Goal: Entertainment & Leisure: Consume media (video, audio)

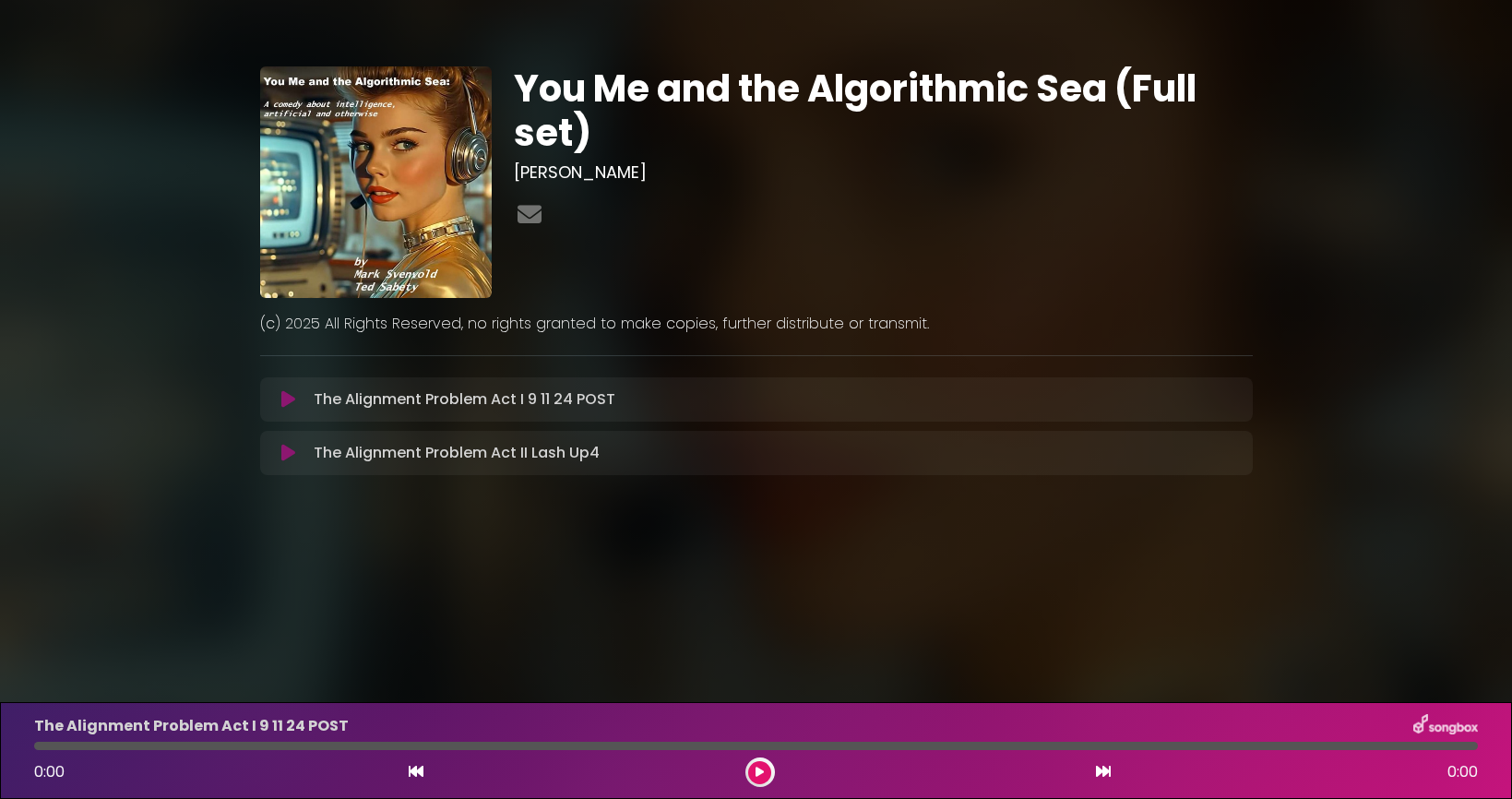
click at [292, 396] on icon at bounding box center [288, 399] width 14 height 18
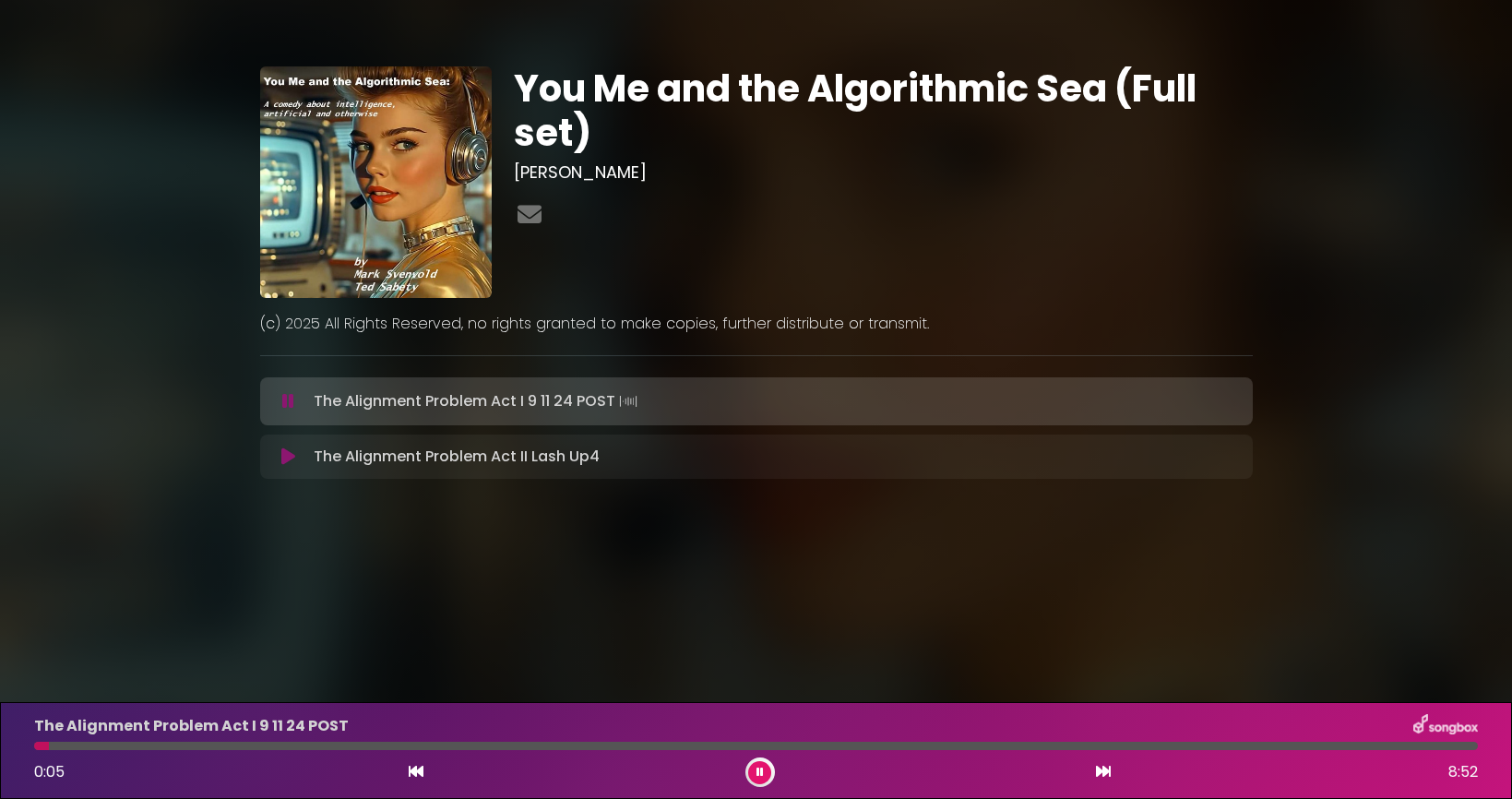
click at [284, 404] on icon at bounding box center [288, 400] width 12 height 18
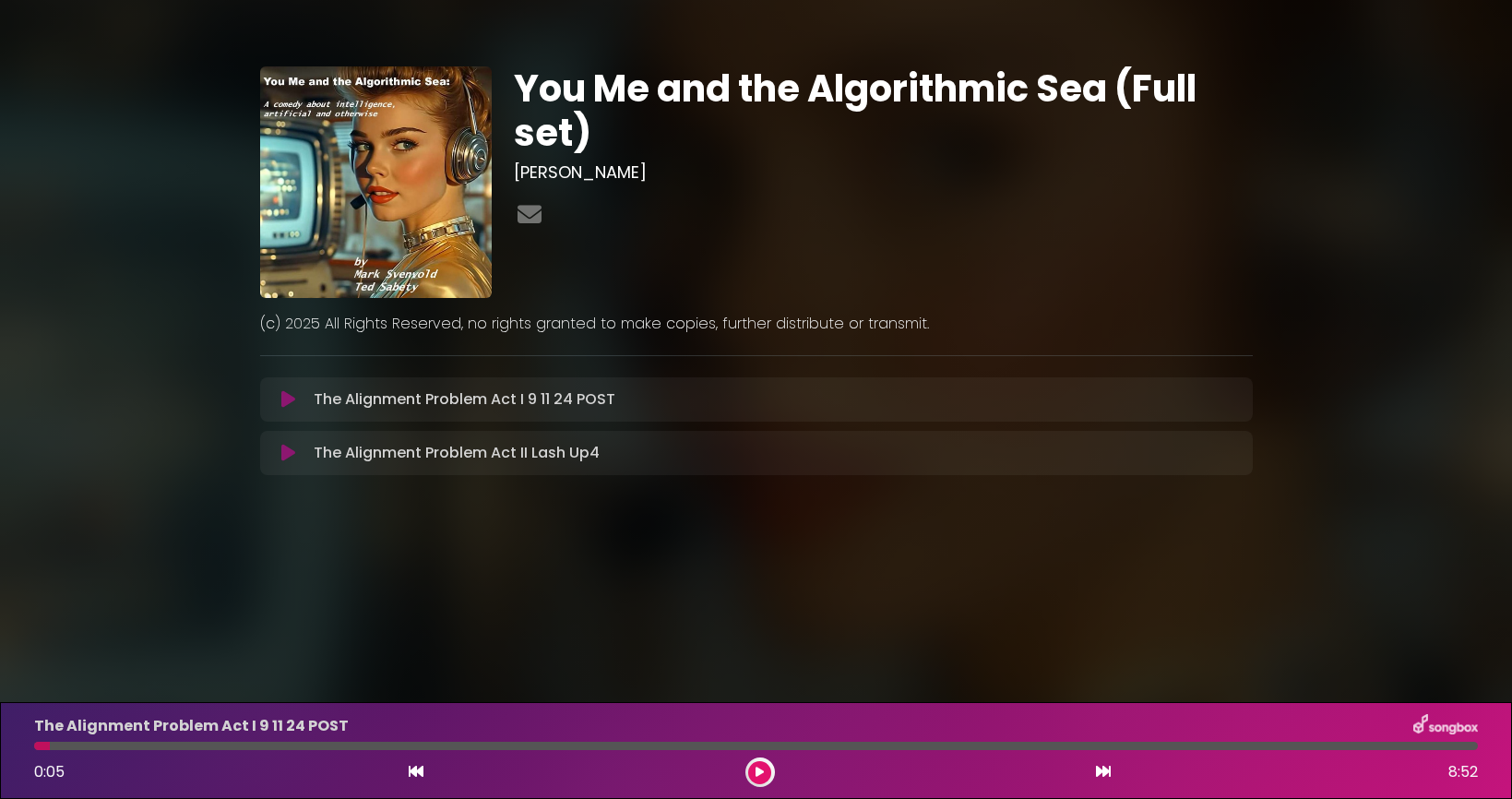
click at [286, 446] on icon at bounding box center [288, 453] width 14 height 18
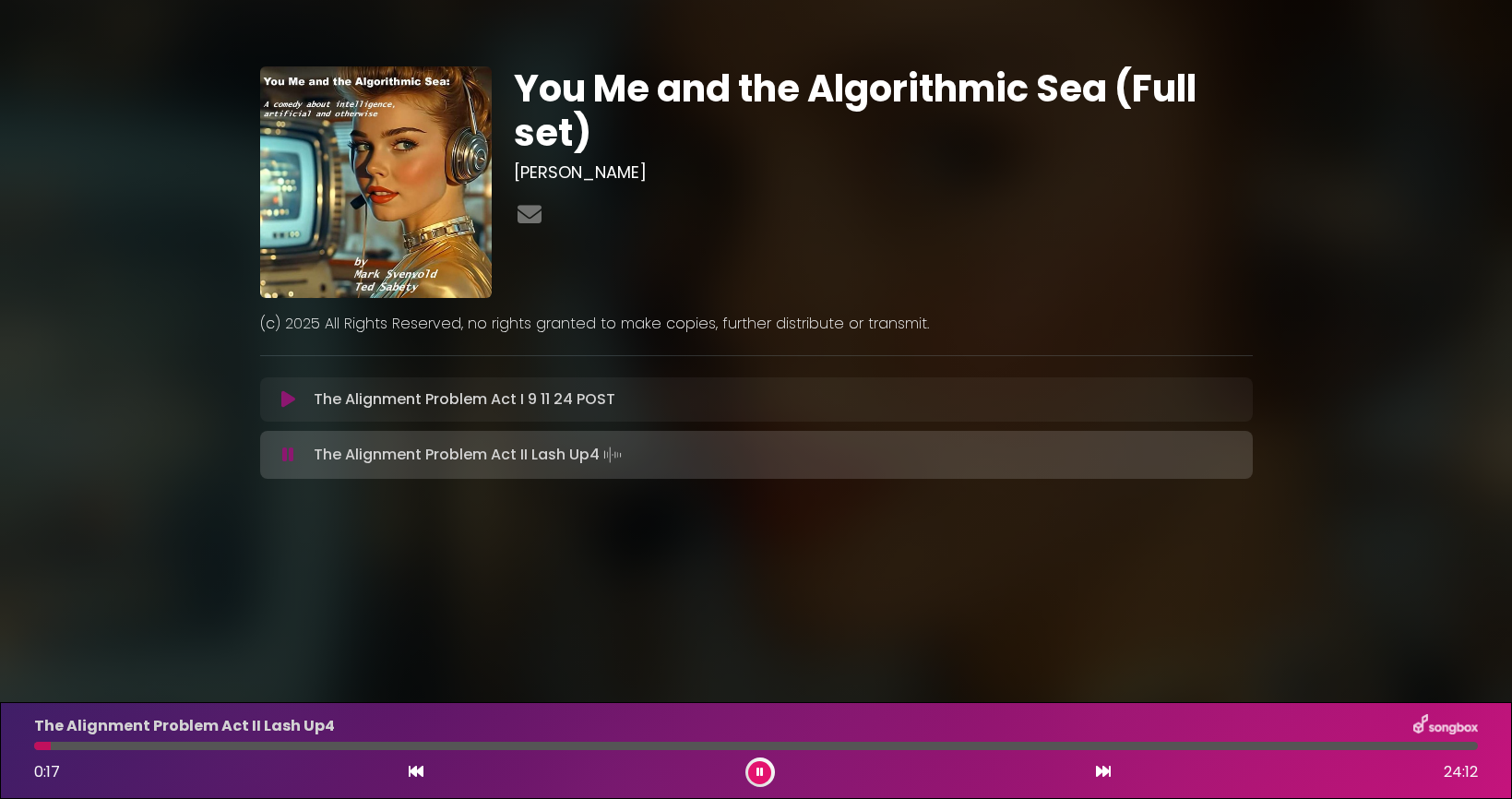
click at [290, 456] on icon at bounding box center [288, 455] width 12 height 18
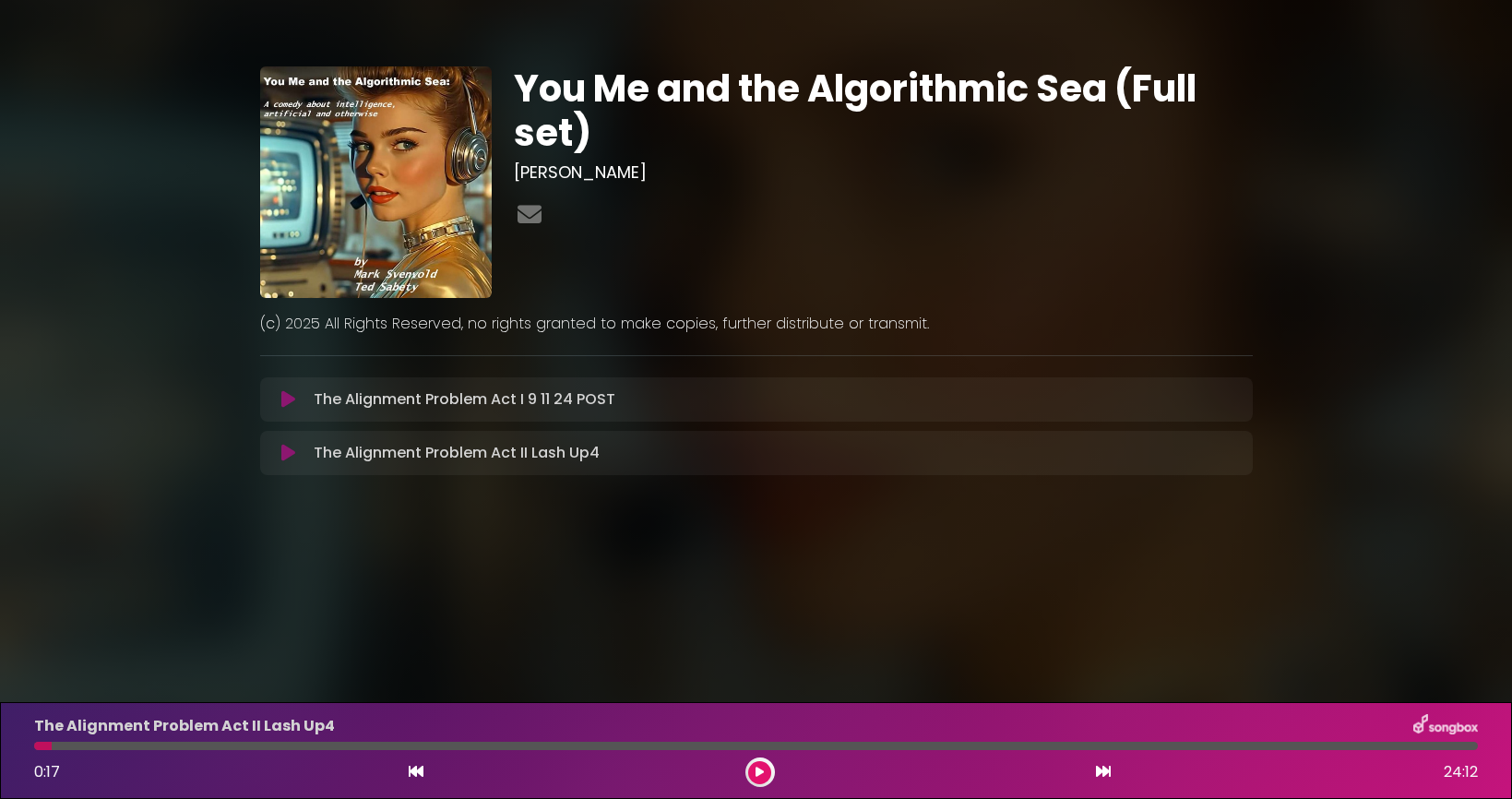
click at [286, 403] on icon at bounding box center [288, 399] width 14 height 18
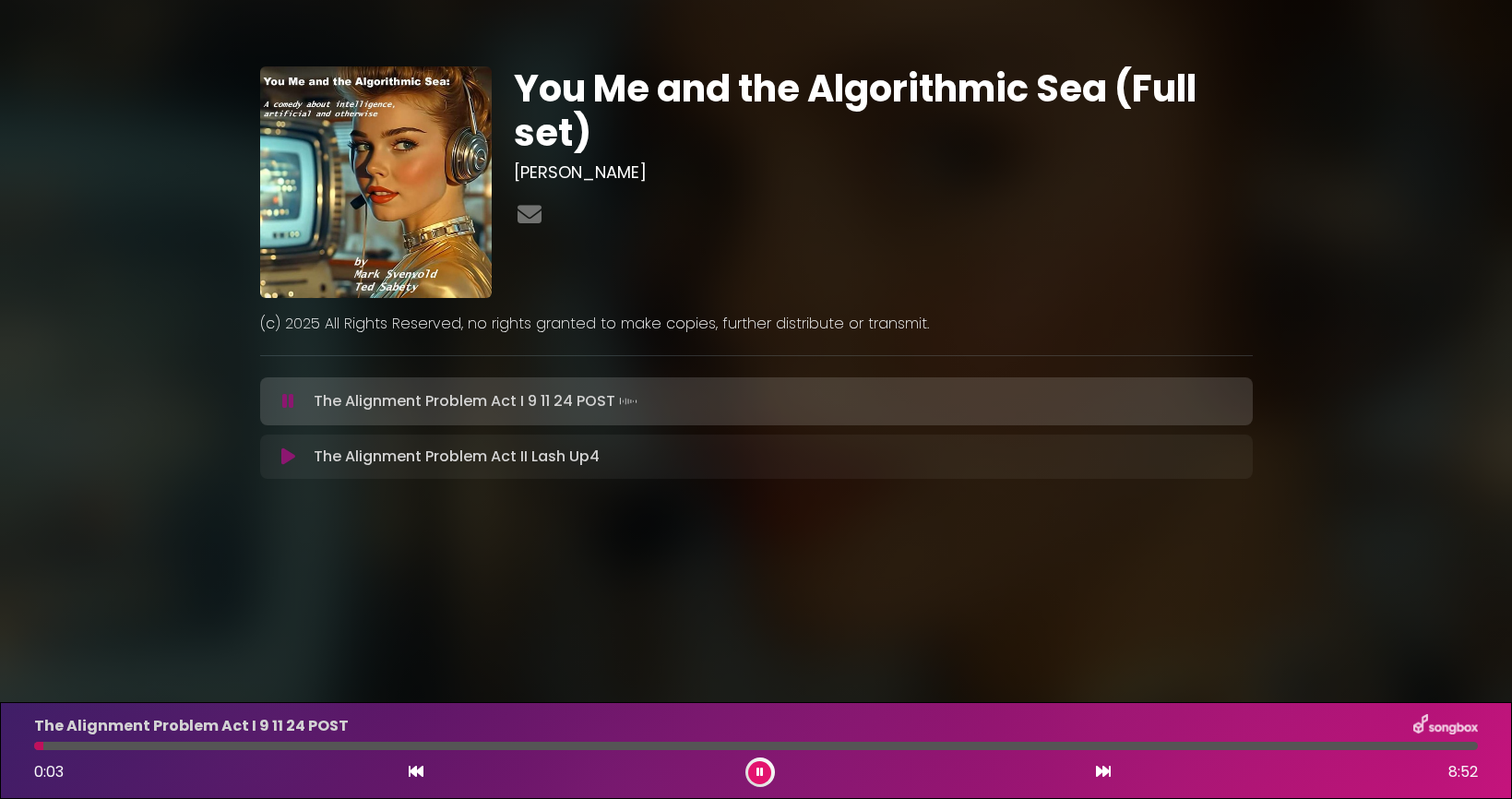
click at [288, 403] on icon at bounding box center [288, 400] width 12 height 18
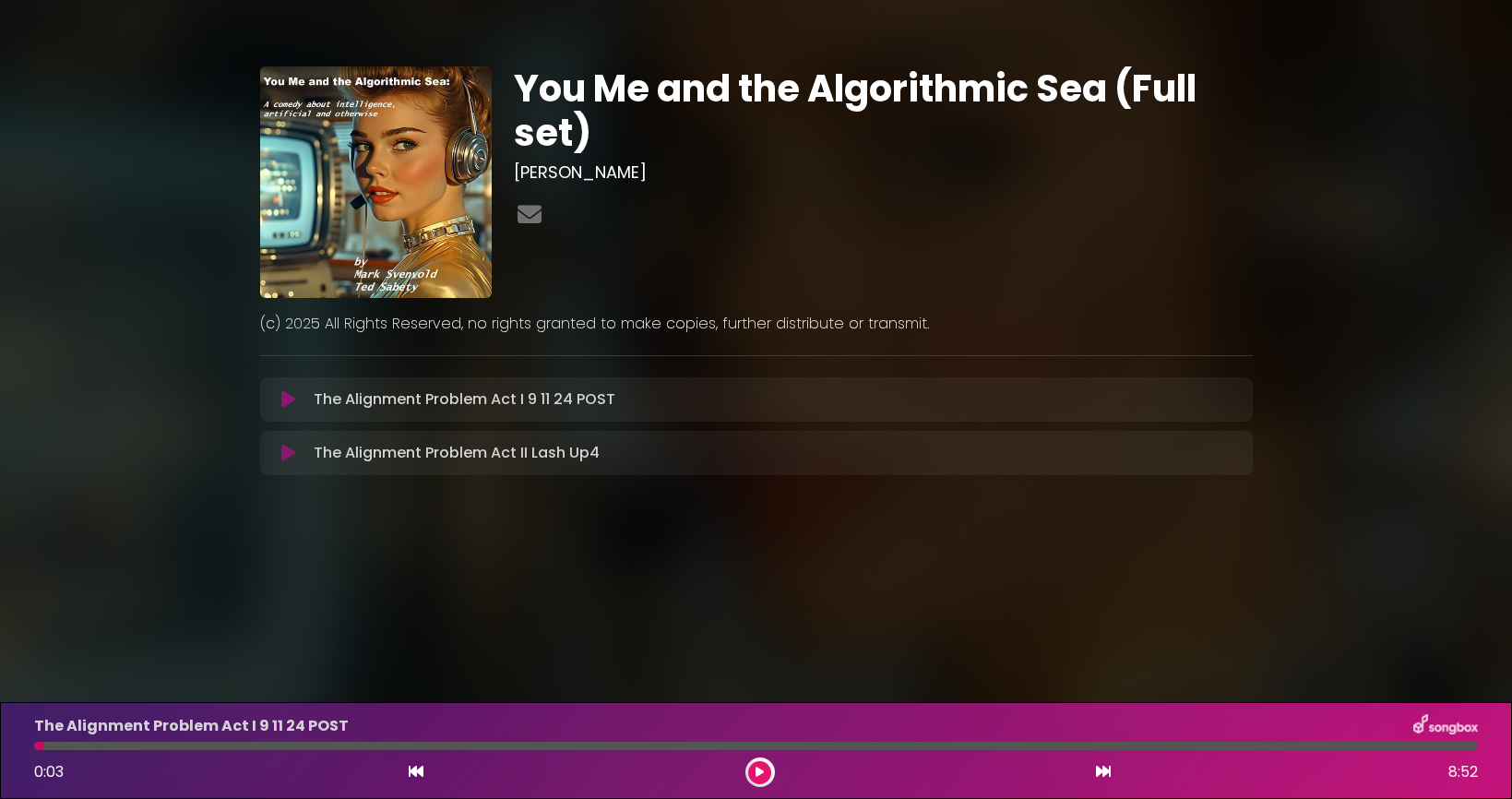
click at [284, 399] on icon at bounding box center [288, 399] width 14 height 18
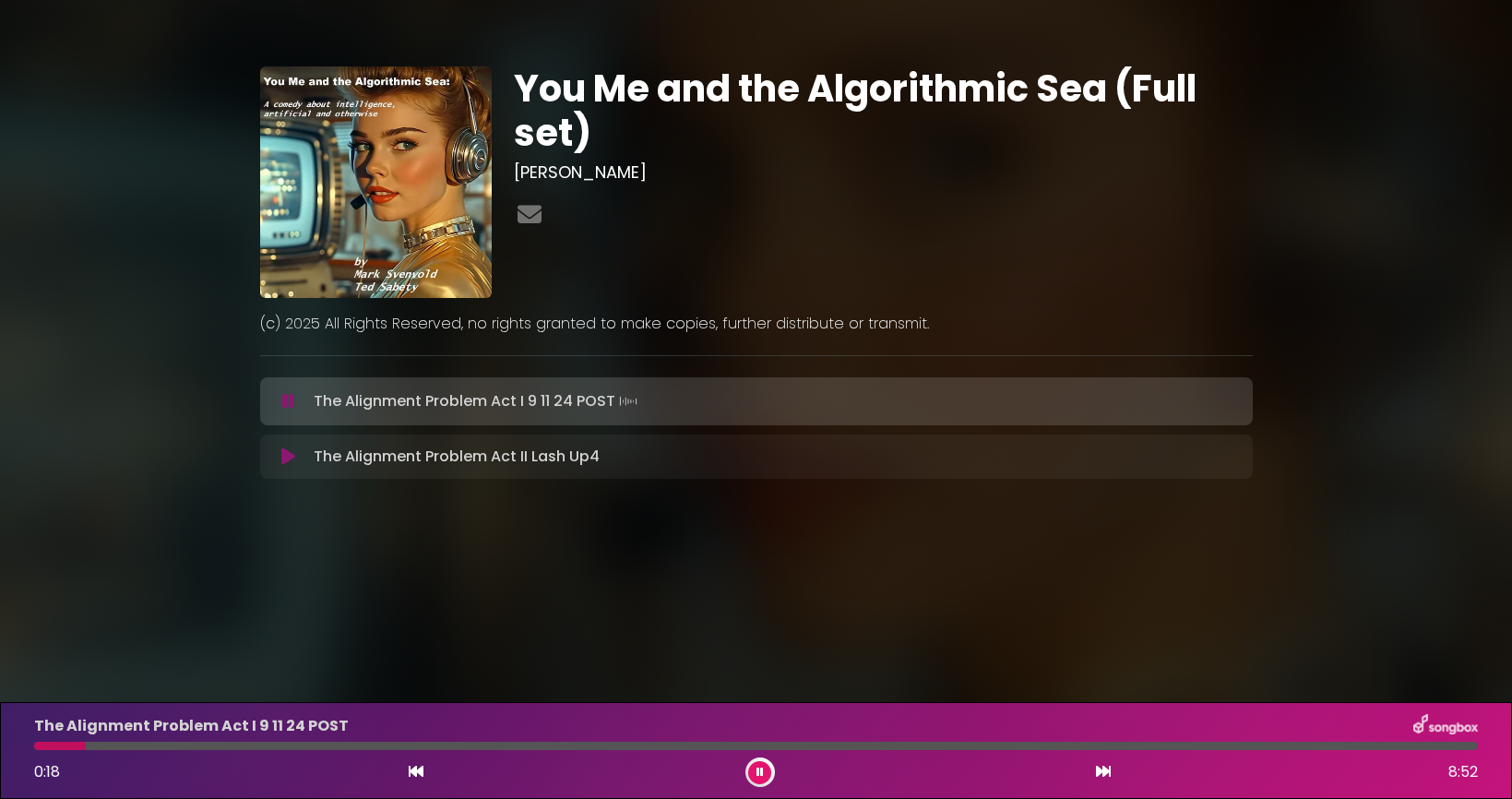
click at [291, 407] on icon at bounding box center [288, 400] width 12 height 18
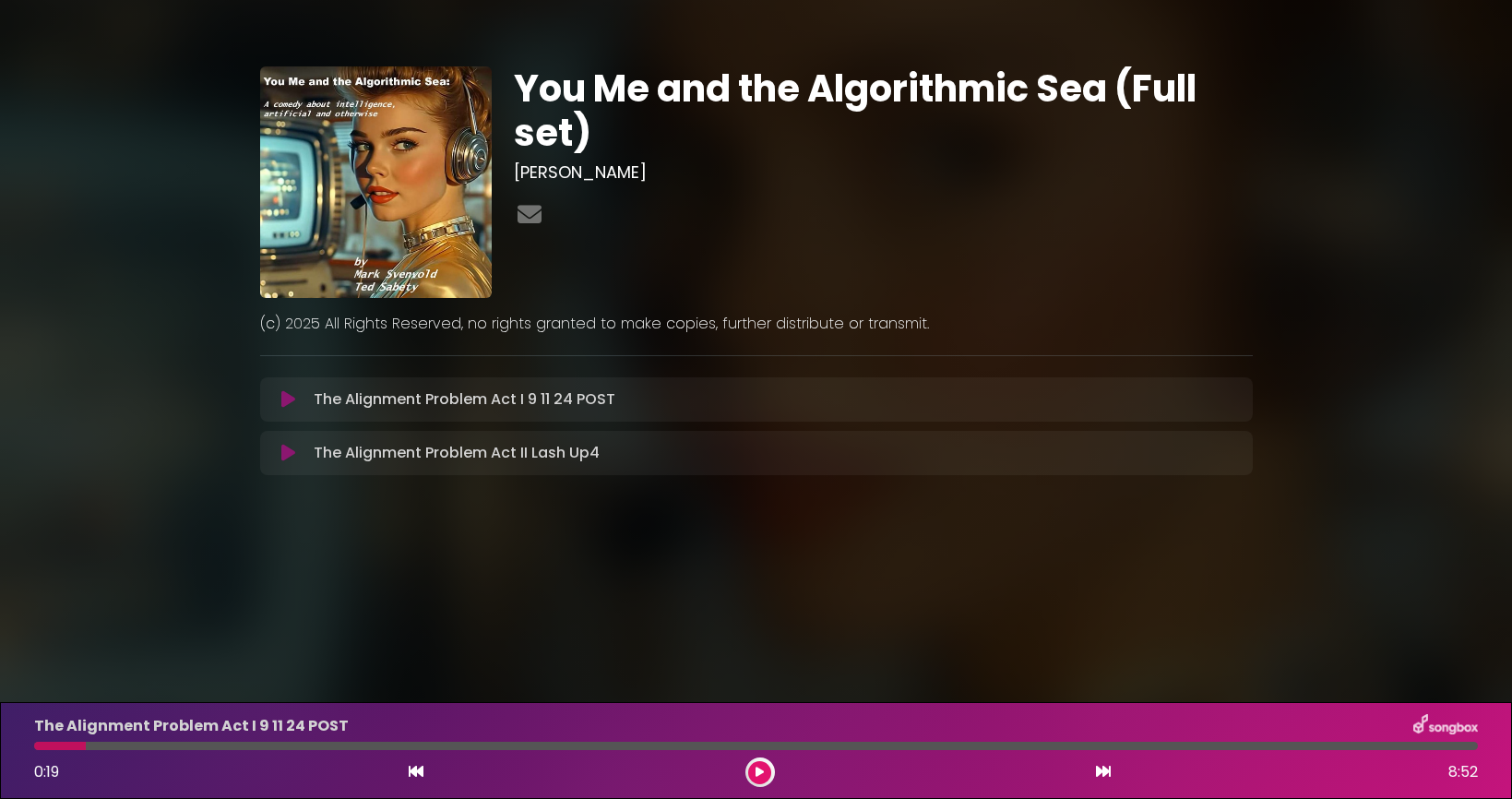
click at [296, 400] on button at bounding box center [289, 399] width 36 height 18
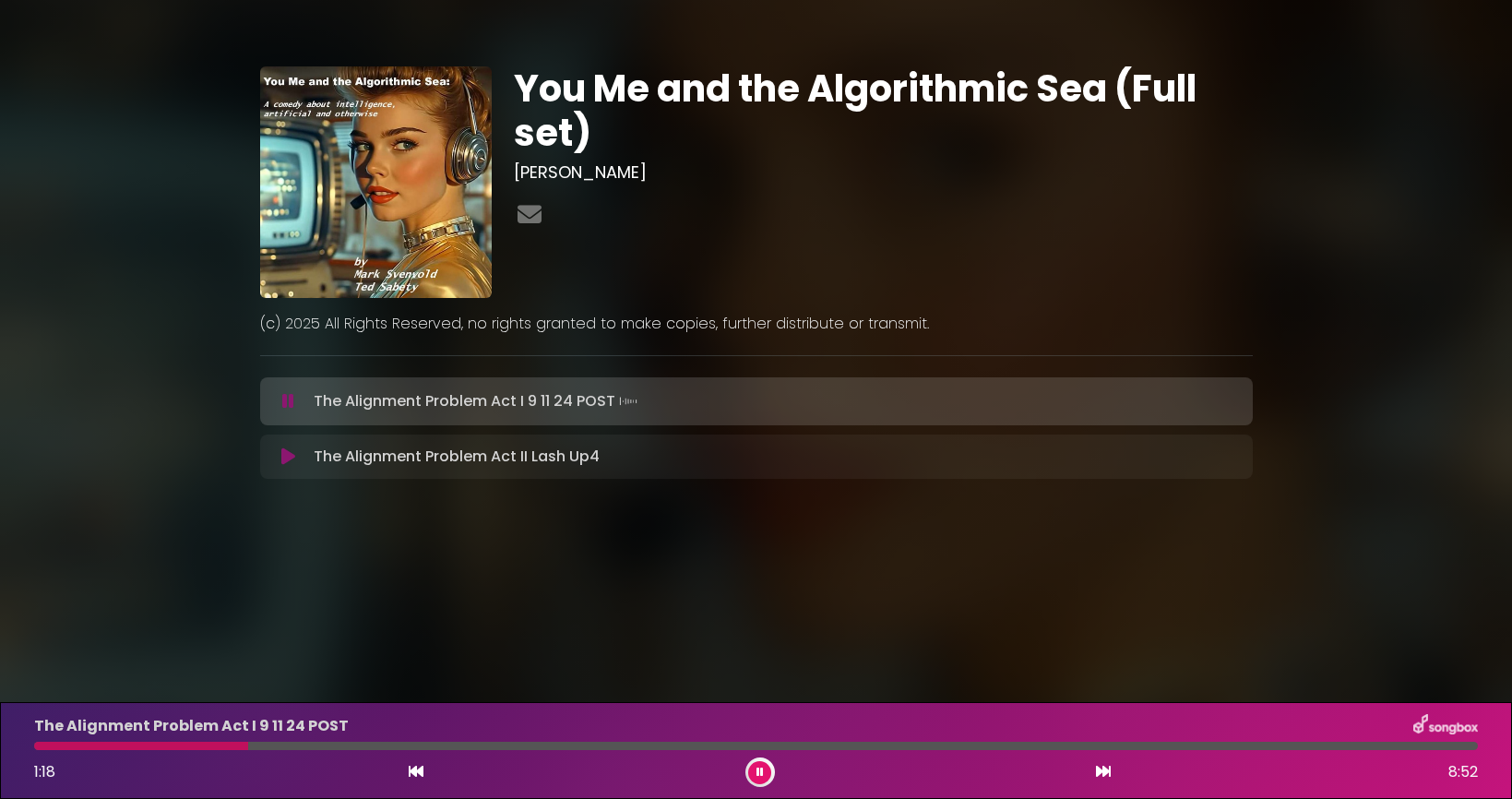
click at [170, 747] on div at bounding box center [141, 746] width 214 height 9
click at [152, 746] on div at bounding box center [104, 746] width 140 height 9
click at [417, 715] on div "The Alignment Problem Act I 9 11 24 POST" at bounding box center [755, 726] width 1466 height 24
click at [762, 775] on icon at bounding box center [761, 772] width 8 height 11
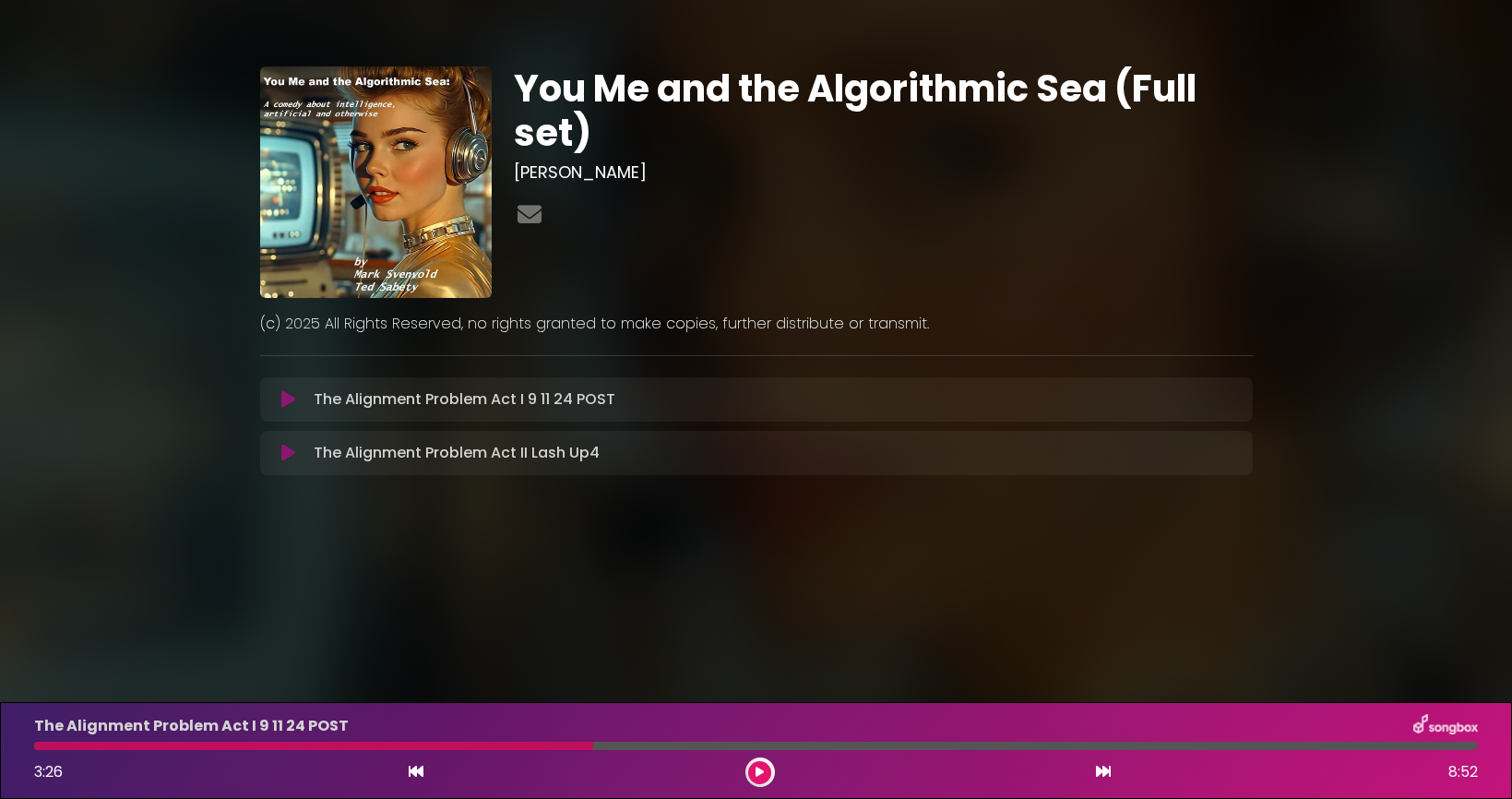
click at [748, 761] on button at bounding box center [760, 772] width 23 height 23
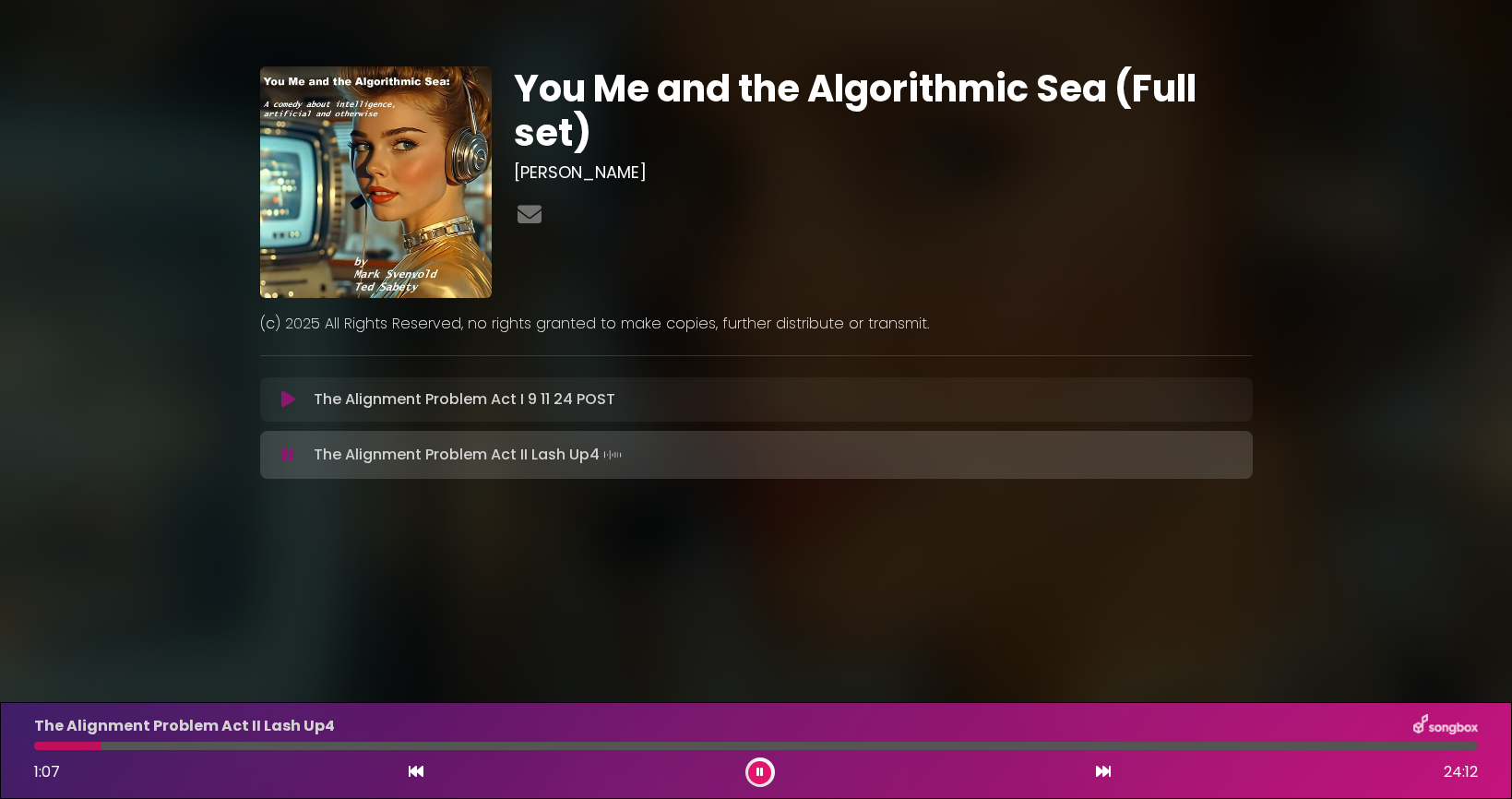
click at [294, 402] on icon at bounding box center [288, 399] width 14 height 18
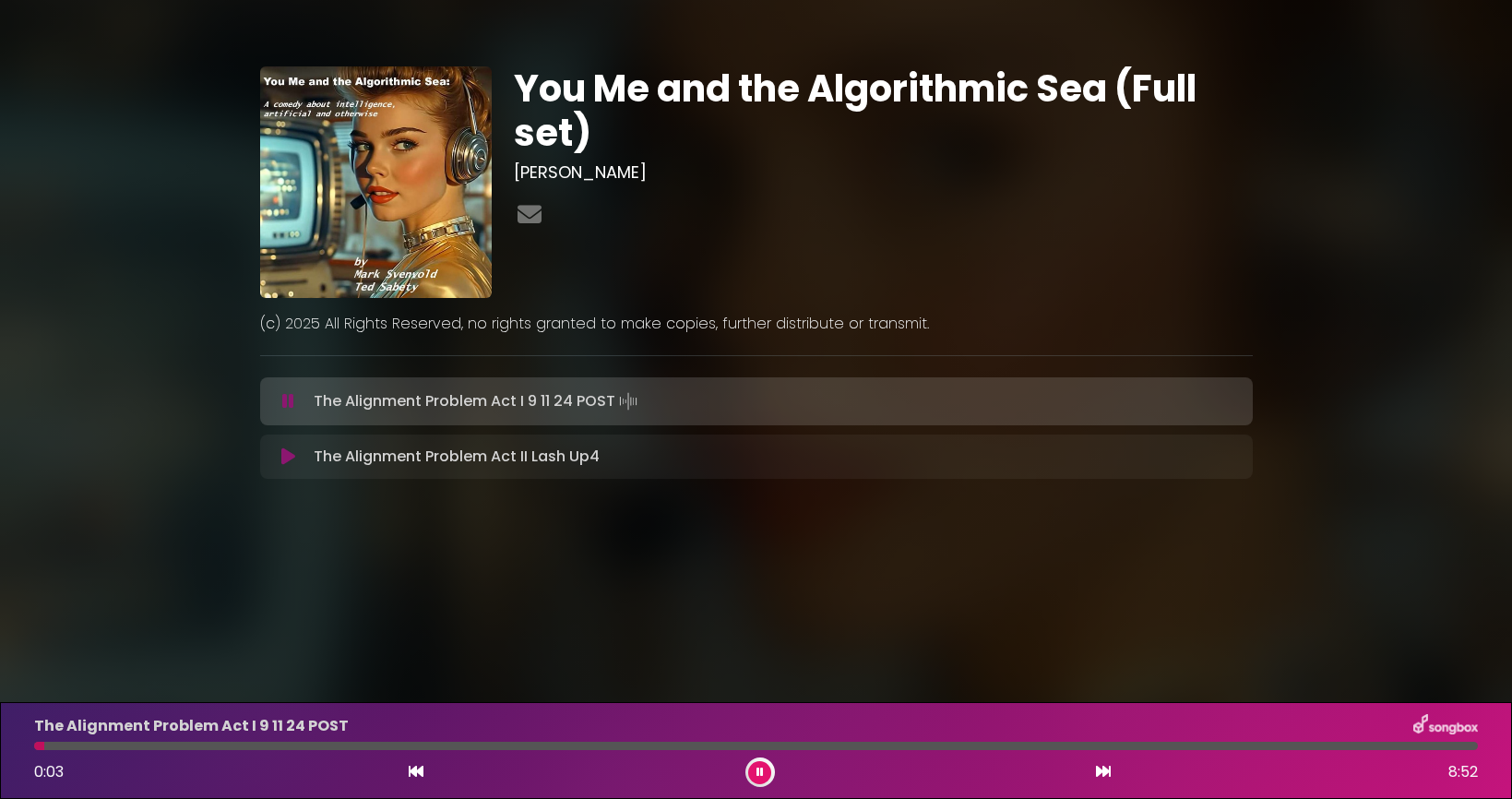
click at [1439, 747] on div at bounding box center [756, 746] width 1444 height 9
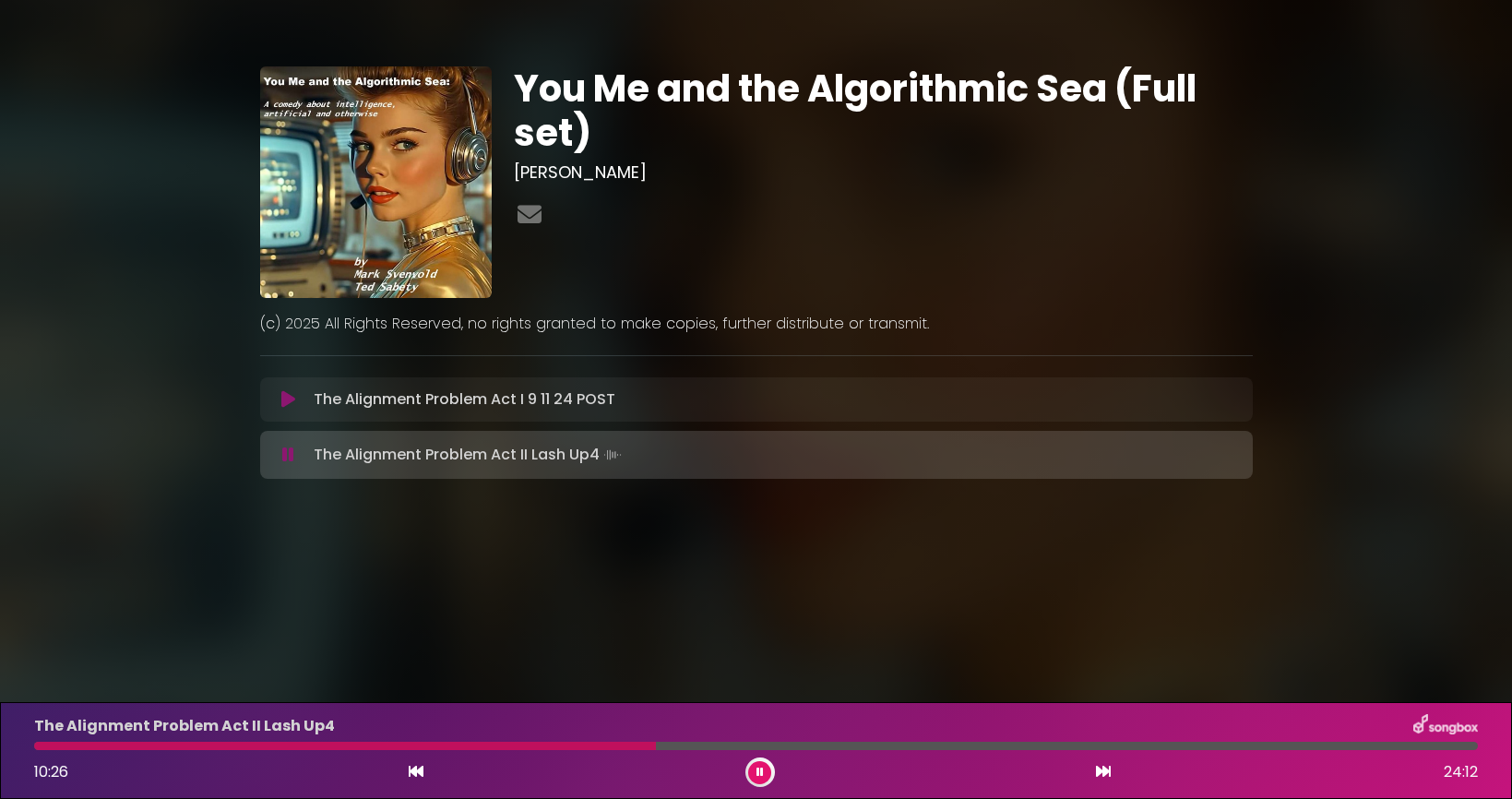
click at [762, 767] on icon at bounding box center [761, 772] width 8 height 11
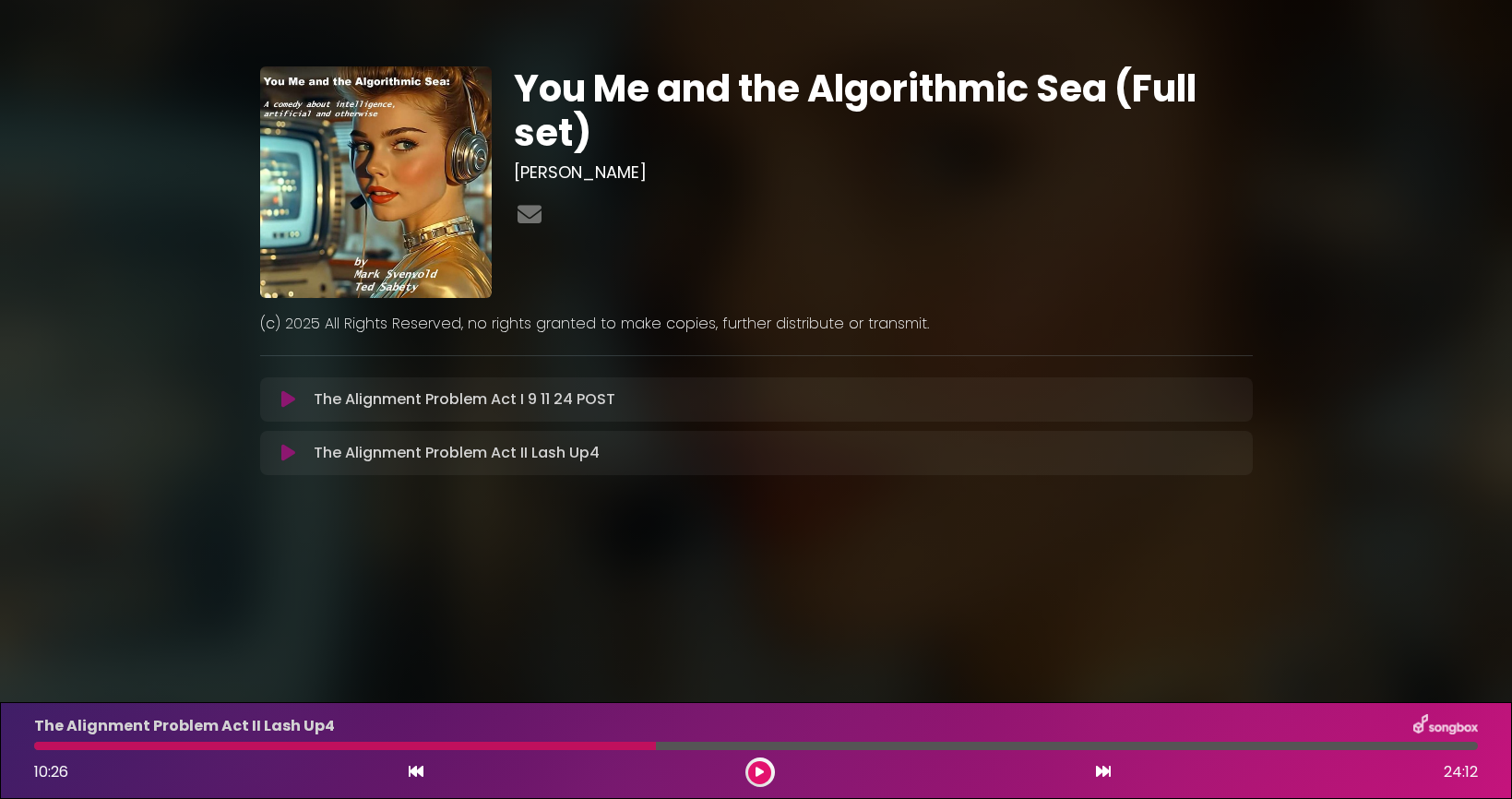
click at [762, 781] on button at bounding box center [760, 772] width 23 height 23
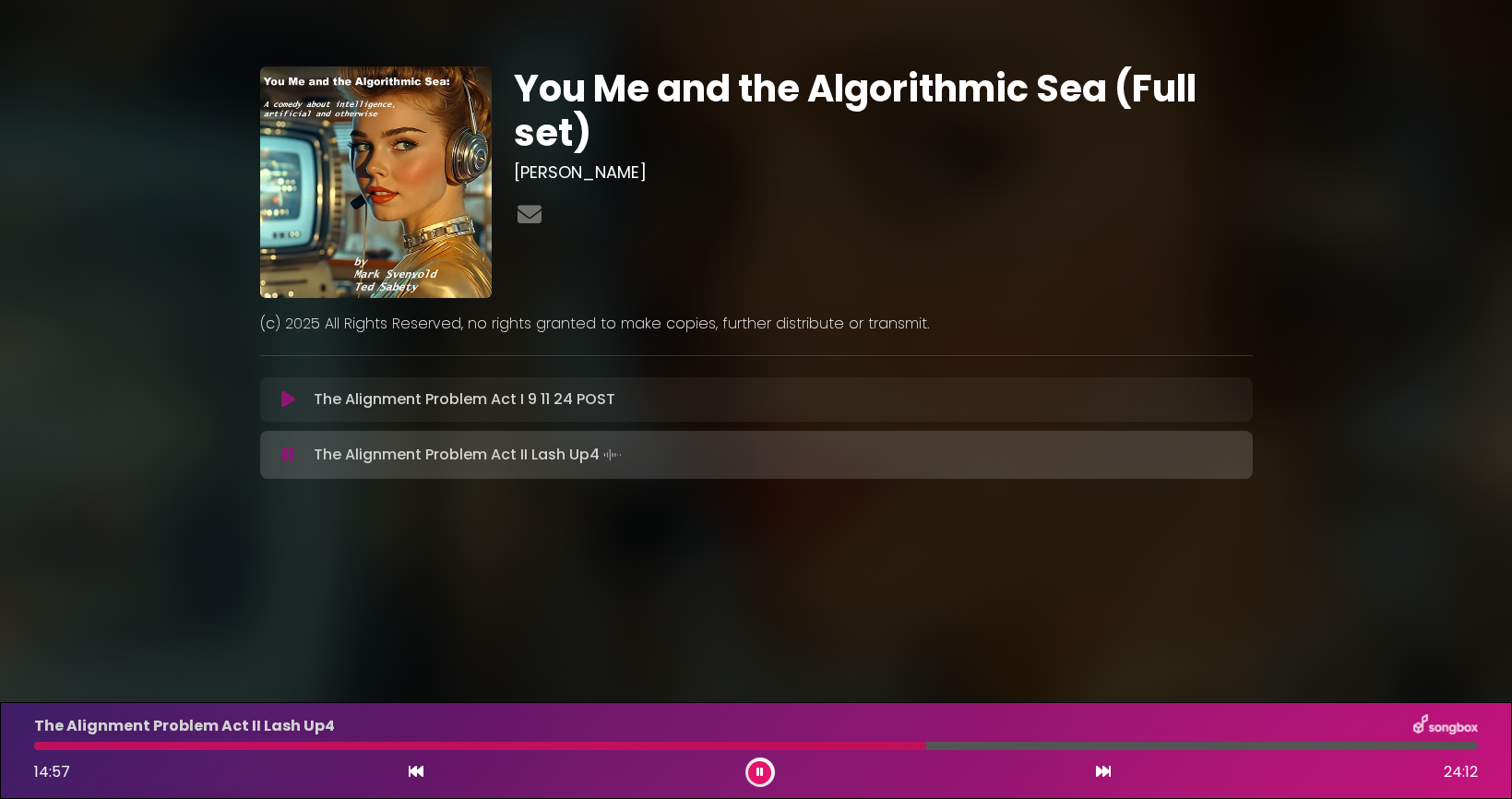
click at [748, 761] on button at bounding box center [760, 772] width 23 height 23
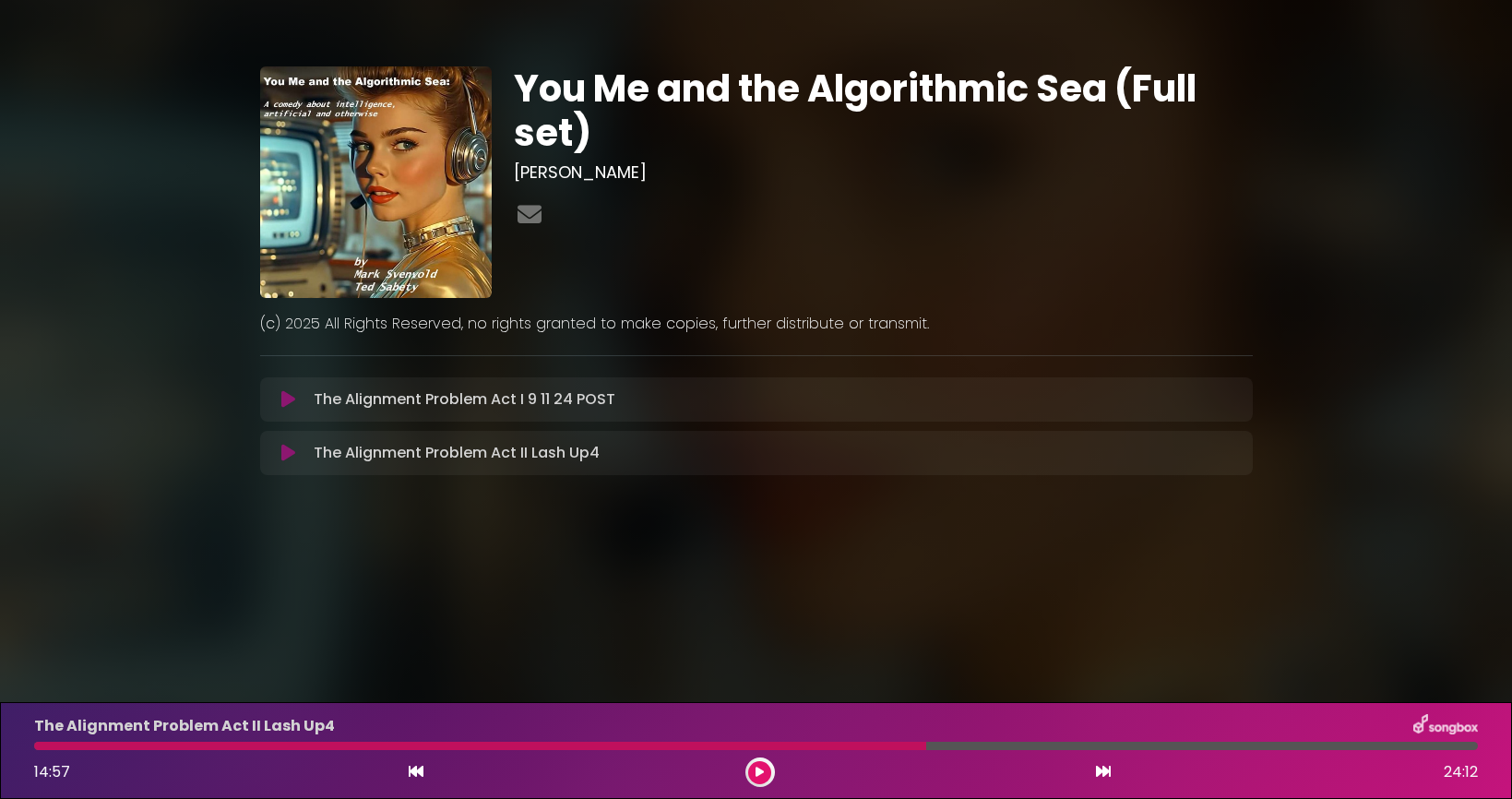
click at [748, 761] on button at bounding box center [760, 772] width 23 height 23
click at [294, 398] on icon at bounding box center [288, 399] width 14 height 18
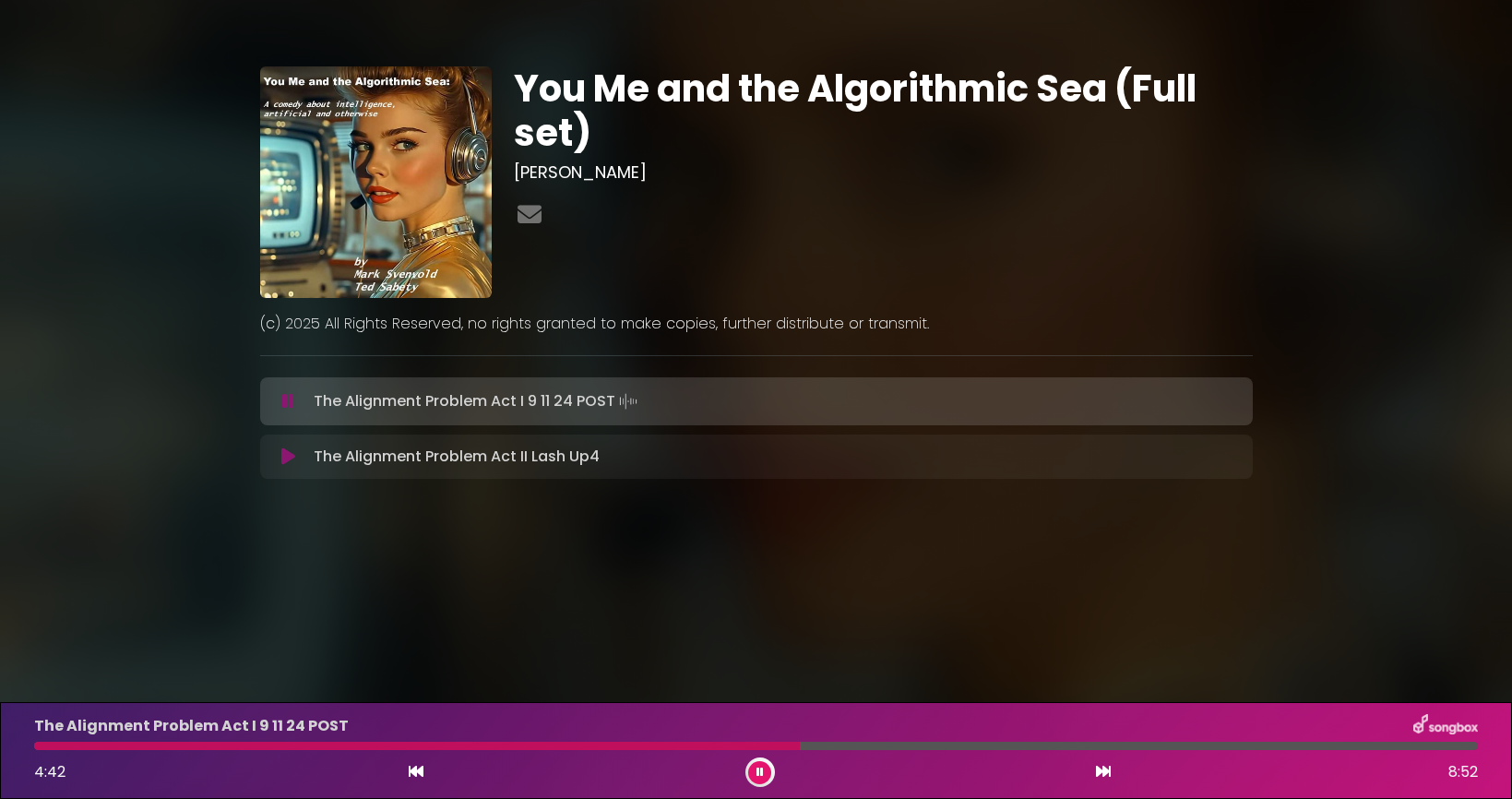
click at [765, 770] on button at bounding box center [760, 772] width 23 height 23
